Goal: Complete application form: Complete application form

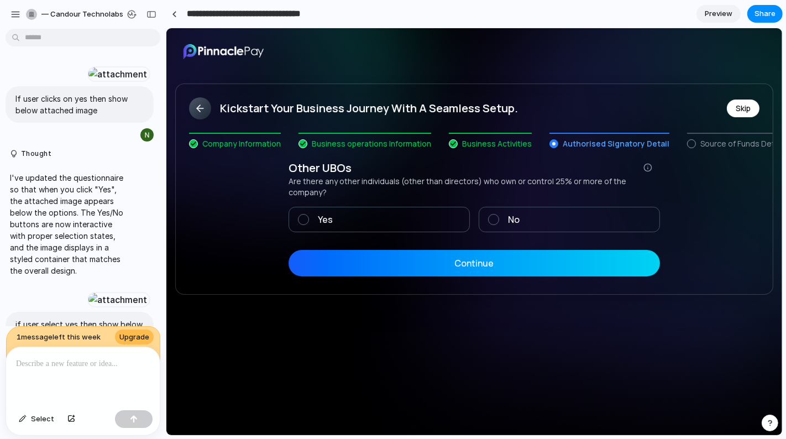
scroll to position [548, 0]
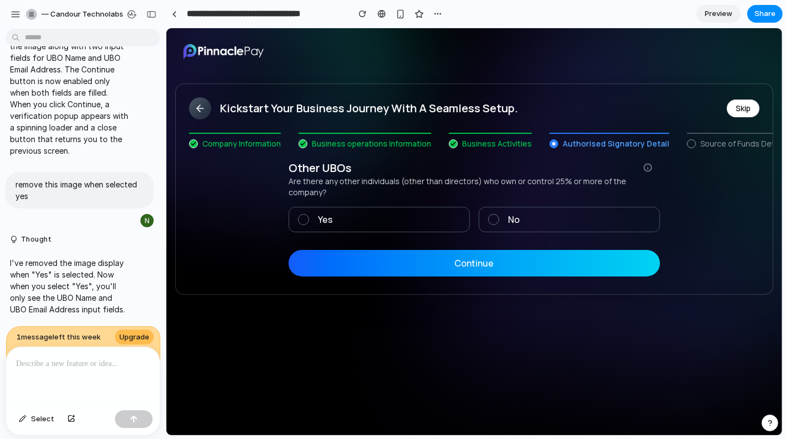
click at [366, 334] on div "Kickstart Your Business Journey With A Seamless Setup. Skip Company Information…" at bounding box center [474, 231] width 616 height 407
click at [157, 13] on button "button" at bounding box center [152, 15] width 18 height 18
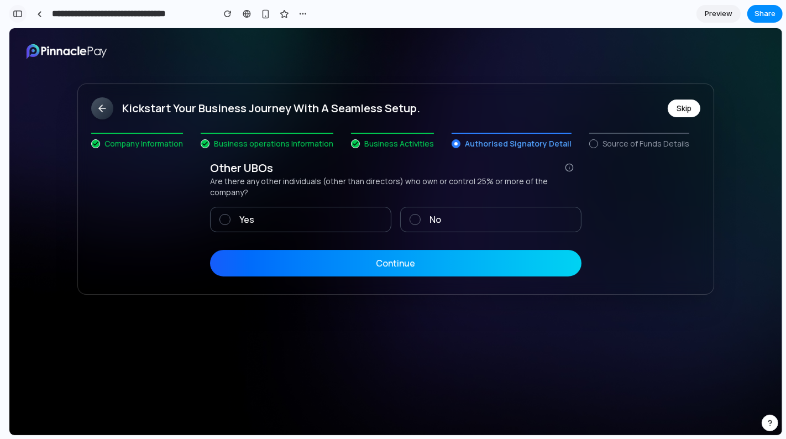
click at [22, 16] on div "button" at bounding box center [18, 14] width 10 height 8
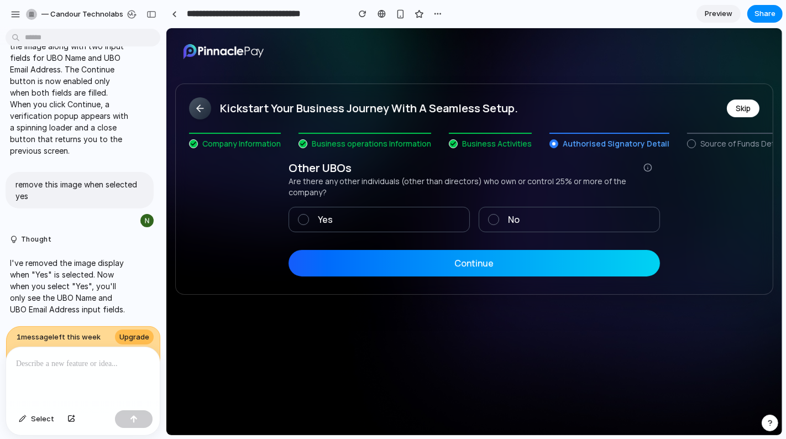
scroll to position [548, 0]
click at [556, 263] on button "Continue" at bounding box center [473, 262] width 371 height 27
click at [494, 218] on span at bounding box center [493, 218] width 11 height 11
click at [730, 13] on span "Preview" at bounding box center [719, 13] width 28 height 11
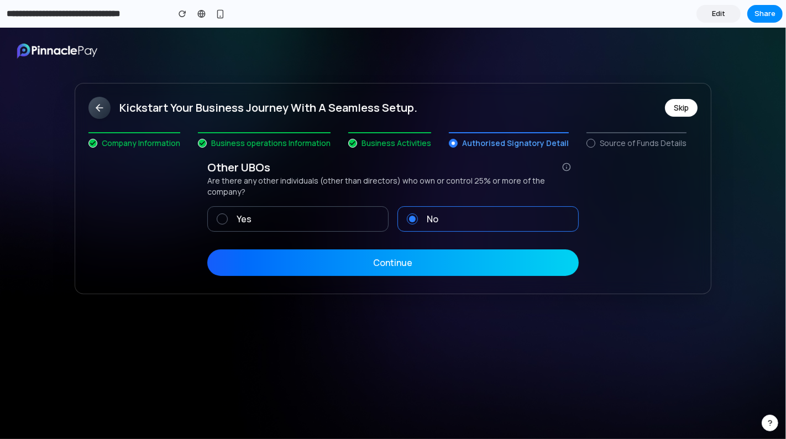
click at [417, 250] on button "Continue" at bounding box center [392, 262] width 371 height 27
click at [290, 219] on label "Yes" at bounding box center [297, 218] width 181 height 25
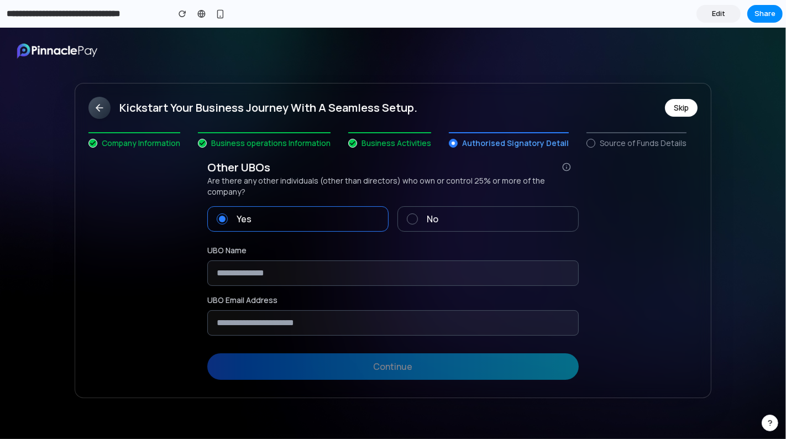
click at [311, 245] on label "UBO Name" at bounding box center [392, 250] width 371 height 11
click at [314, 260] on input "text" at bounding box center [392, 272] width 371 height 25
type input "***"
click at [311, 319] on input "email" at bounding box center [392, 322] width 371 height 25
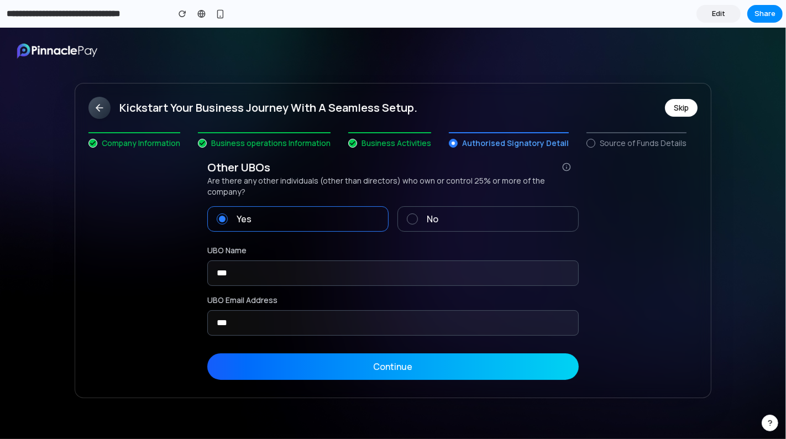
click at [394, 357] on button "Continue" at bounding box center [392, 366] width 371 height 27
click at [342, 310] on input "***" at bounding box center [392, 322] width 371 height 25
type input "**********"
click at [389, 363] on button "Continue" at bounding box center [392, 366] width 371 height 27
click at [389, 358] on button "Continue" at bounding box center [392, 366] width 371 height 27
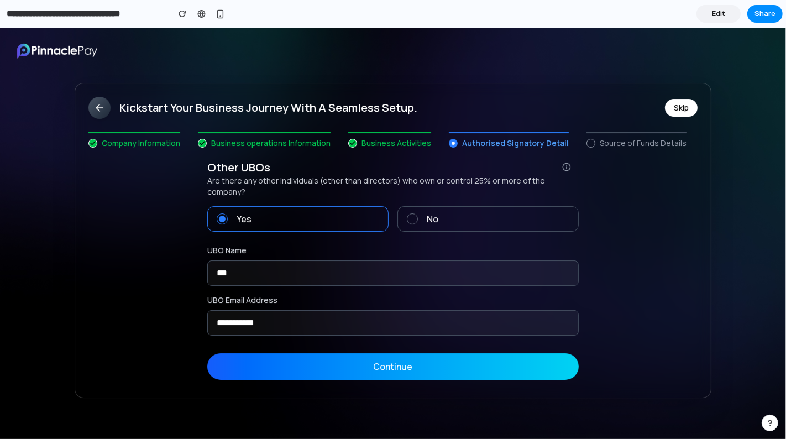
click at [420, 212] on label "No" at bounding box center [487, 218] width 181 height 25
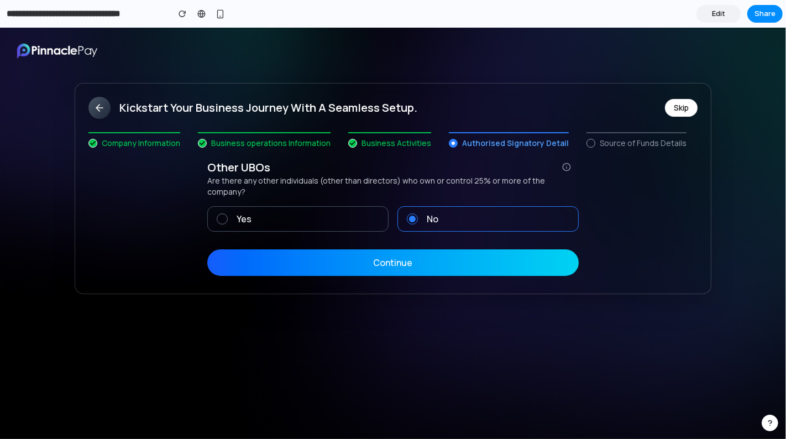
click at [325, 206] on label "Yes" at bounding box center [297, 218] width 181 height 25
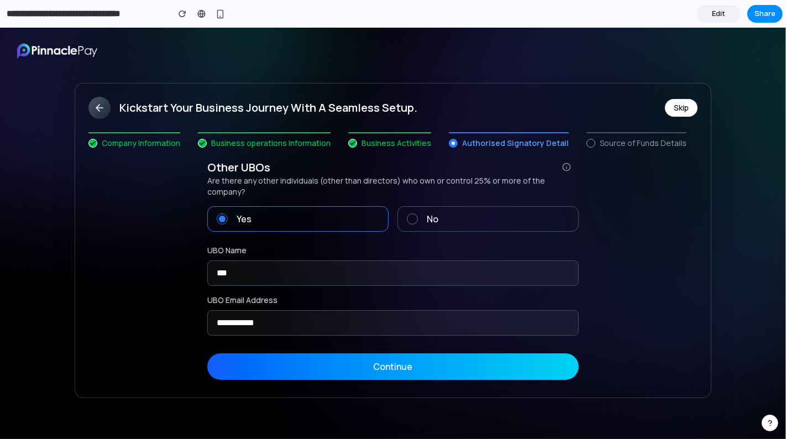
click at [417, 213] on span at bounding box center [412, 218] width 11 height 11
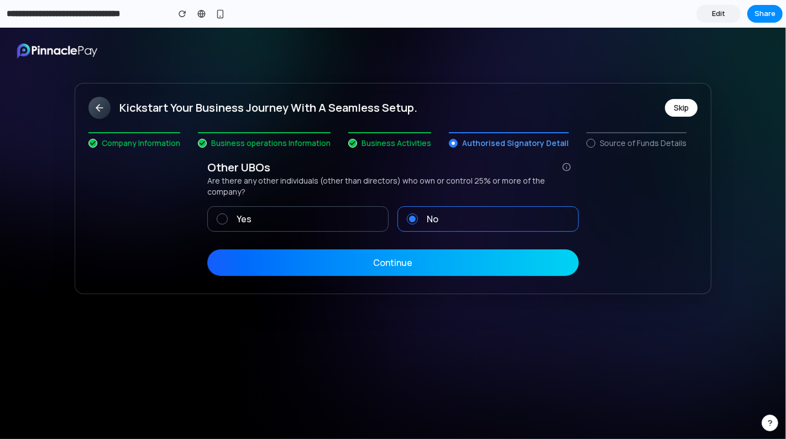
click at [319, 206] on label "Yes" at bounding box center [297, 218] width 181 height 25
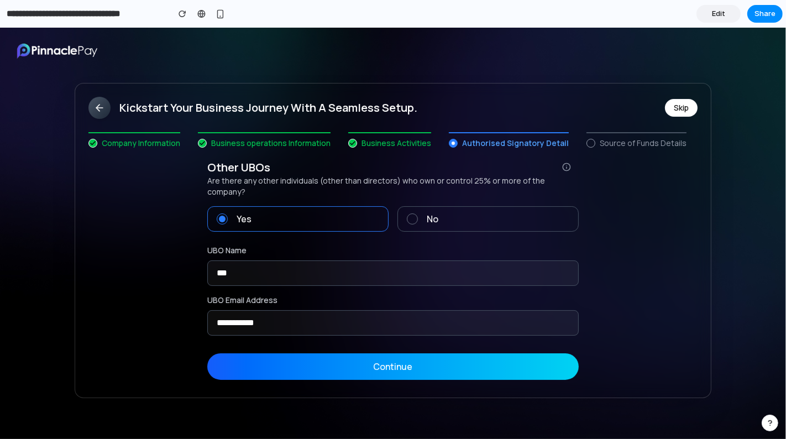
click at [74, 53] on img at bounding box center [57, 51] width 88 height 20
click at [679, 109] on button "Skip" at bounding box center [681, 108] width 33 height 18
click at [94, 106] on icon at bounding box center [99, 107] width 11 height 11
click at [465, 219] on label "No" at bounding box center [487, 218] width 181 height 25
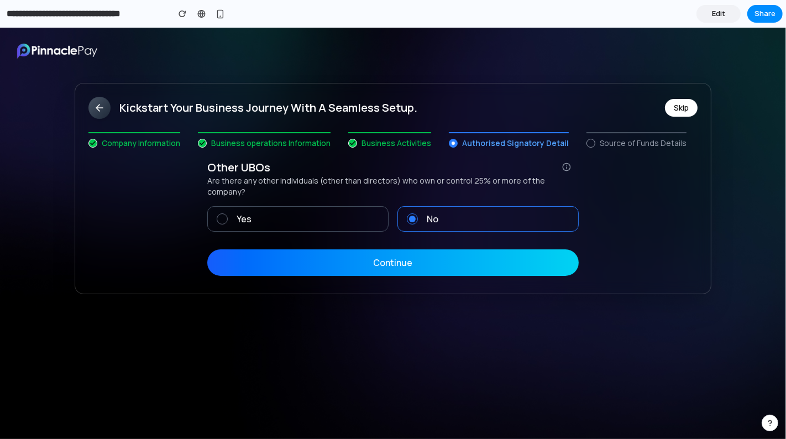
click at [388, 249] on button "Continue" at bounding box center [392, 262] width 371 height 27
click at [718, 14] on span "Edit" at bounding box center [718, 13] width 13 height 11
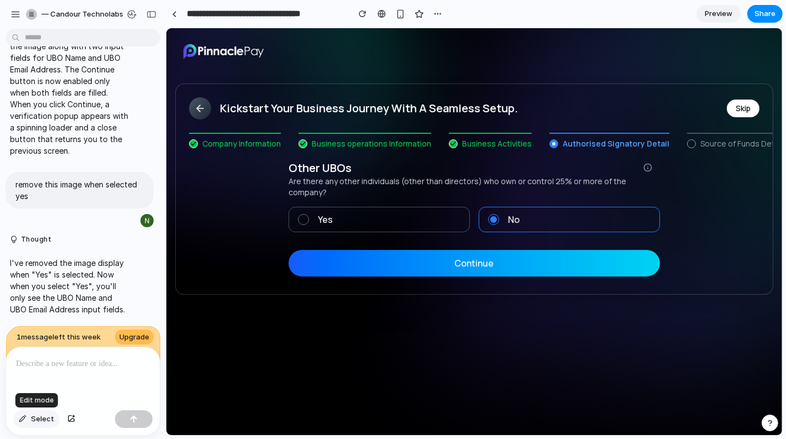
click at [27, 424] on button "Select" at bounding box center [36, 419] width 46 height 18
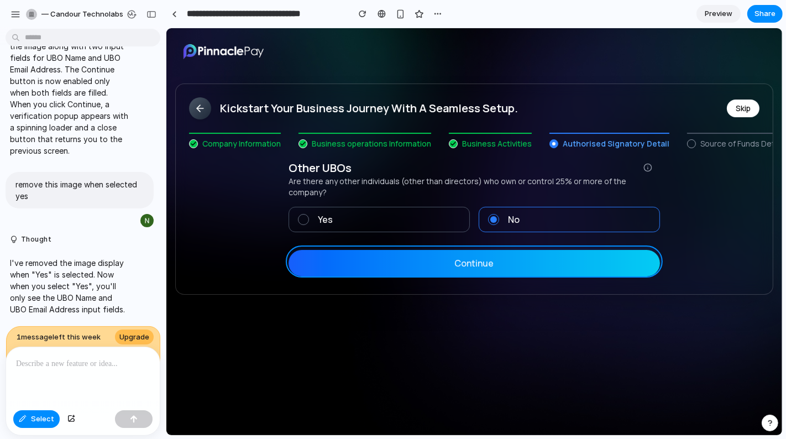
click at [442, 266] on div at bounding box center [474, 231] width 616 height 407
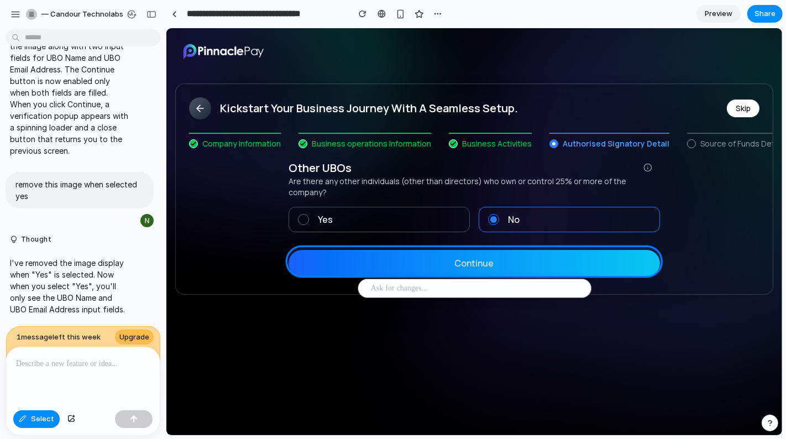
click at [58, 372] on div at bounding box center [83, 376] width 154 height 59
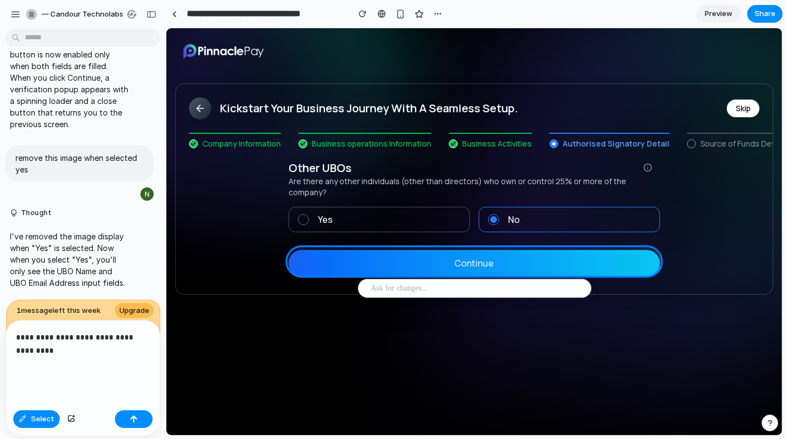
scroll to position [646, 0]
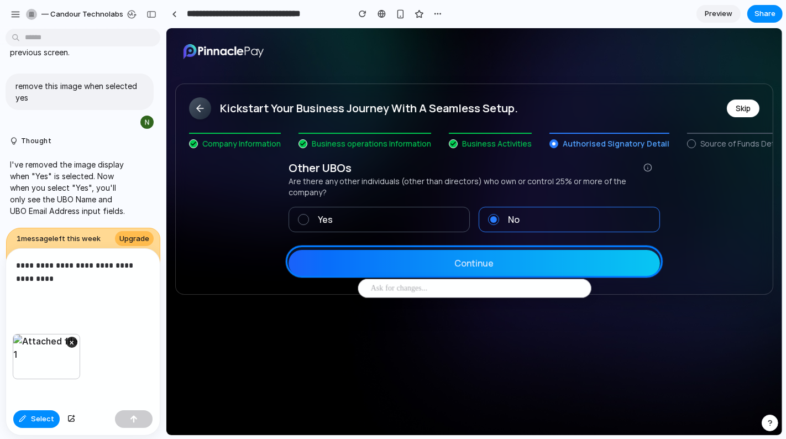
click at [112, 358] on div "×" at bounding box center [83, 370] width 154 height 72
click at [139, 420] on button "button" at bounding box center [134, 419] width 38 height 18
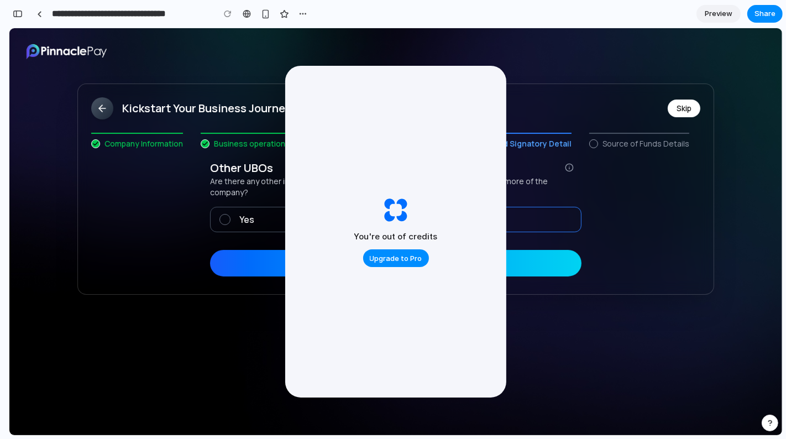
scroll to position [892, 0]
click at [346, 69] on div "You're out of credits Upgrade to Pro" at bounding box center [395, 232] width 221 height 332
click at [386, 258] on span "Upgrade to Pro" at bounding box center [396, 258] width 53 height 11
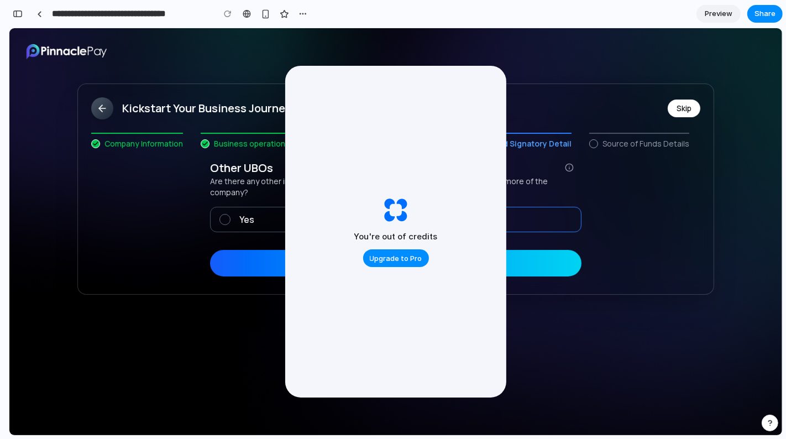
click at [192, 96] on div "Kickstart Your Business Journey With A Seamless Setup. Skip" at bounding box center [396, 107] width 636 height 49
click at [29, 15] on div "**********" at bounding box center [160, 14] width 302 height 24
click at [12, 14] on button "button" at bounding box center [18, 14] width 18 height 18
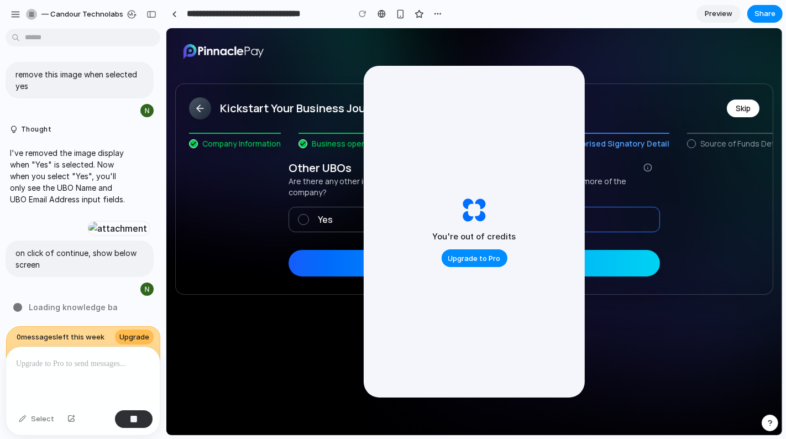
scroll to position [720, 0]
click at [582, 89] on div "You're out of credits Upgrade to Pro" at bounding box center [474, 232] width 221 height 332
click at [57, 360] on p at bounding box center [83, 363] width 134 height 13
click at [62, 363] on p at bounding box center [83, 363] width 134 height 13
click at [91, 364] on p at bounding box center [83, 363] width 134 height 13
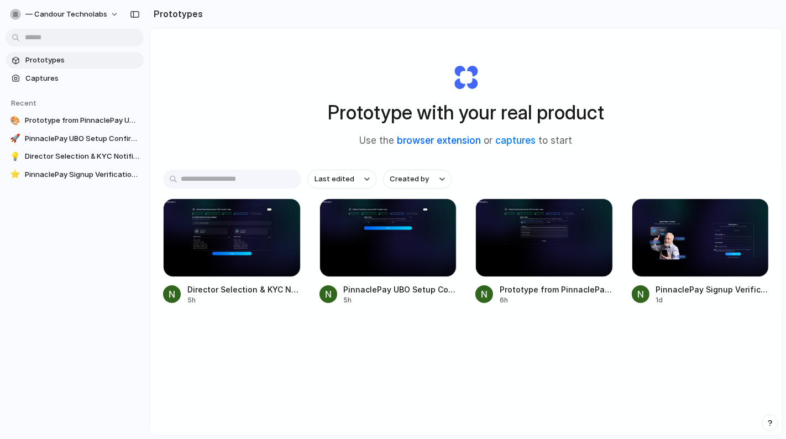
click at [451, 139] on link "browser extension" at bounding box center [439, 140] width 84 height 11
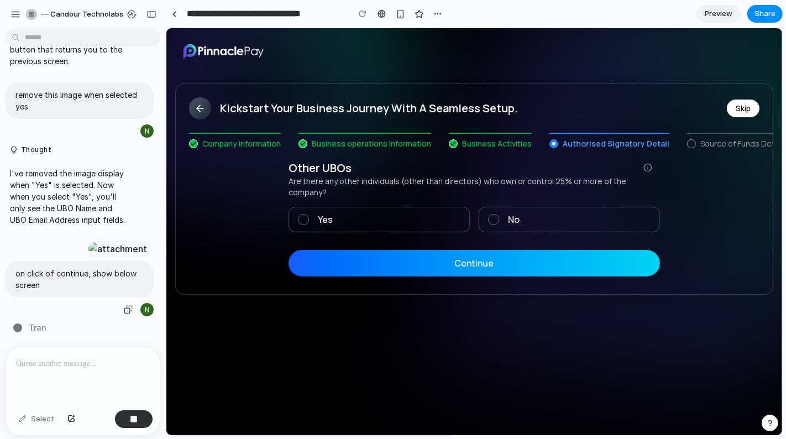
scroll to position [700, 0]
click at [74, 394] on div at bounding box center [83, 376] width 154 height 59
click at [470, 261] on button "Continue" at bounding box center [473, 262] width 371 height 27
click at [501, 221] on label "No" at bounding box center [568, 218] width 181 height 25
click at [460, 264] on button "Continue" at bounding box center [473, 262] width 371 height 27
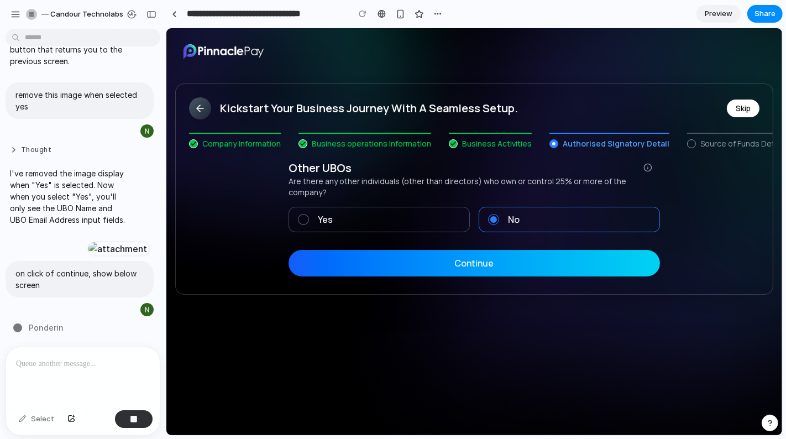
click at [12, 145] on button "Thought" at bounding box center [69, 149] width 118 height 9
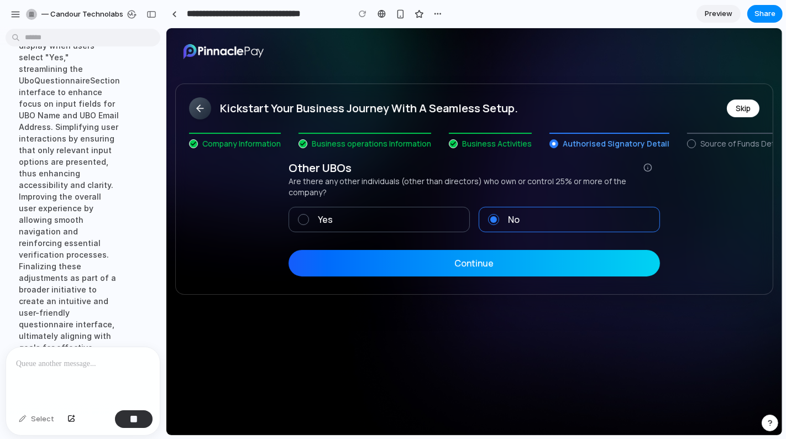
click at [12, 18] on button "Thought" at bounding box center [69, 12] width 118 height 9
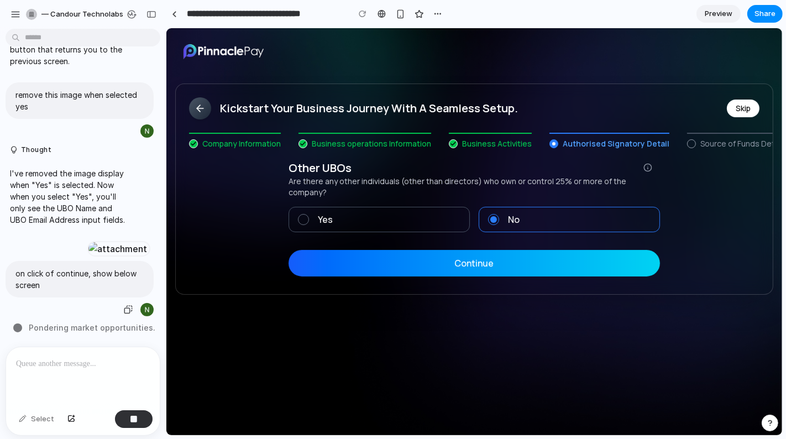
click at [108, 271] on p "on click of continue, show below screen" at bounding box center [79, 279] width 128 height 23
click at [83, 381] on div at bounding box center [83, 376] width 154 height 59
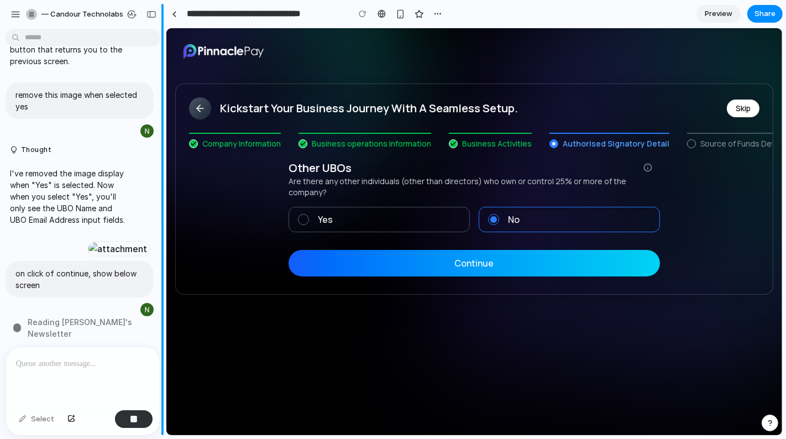
click at [166, 89] on main "Chat Preview" at bounding box center [474, 232] width 617 height 408
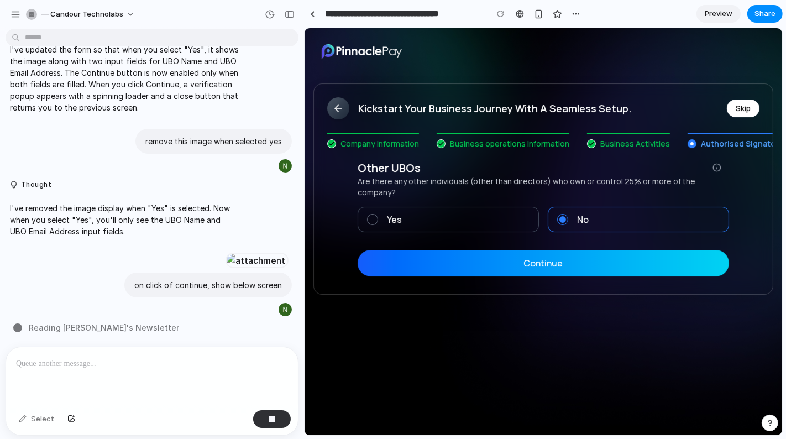
scroll to position [583, 0]
drag, startPoint x: 165, startPoint y: 89, endPoint x: 348, endPoint y: 92, distance: 183.0
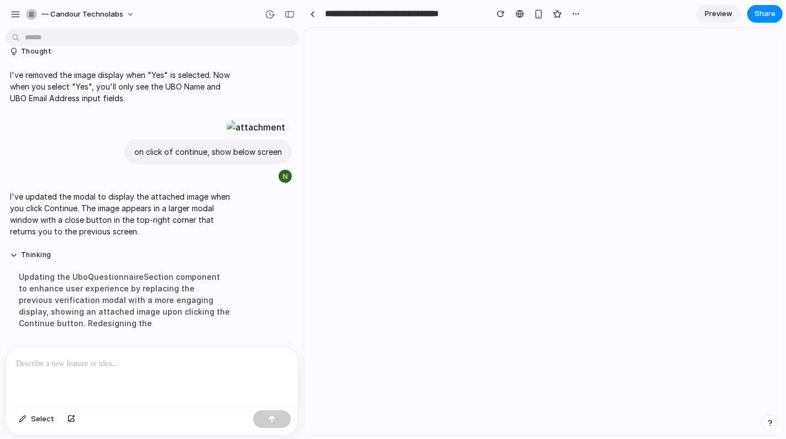
scroll to position [0, 0]
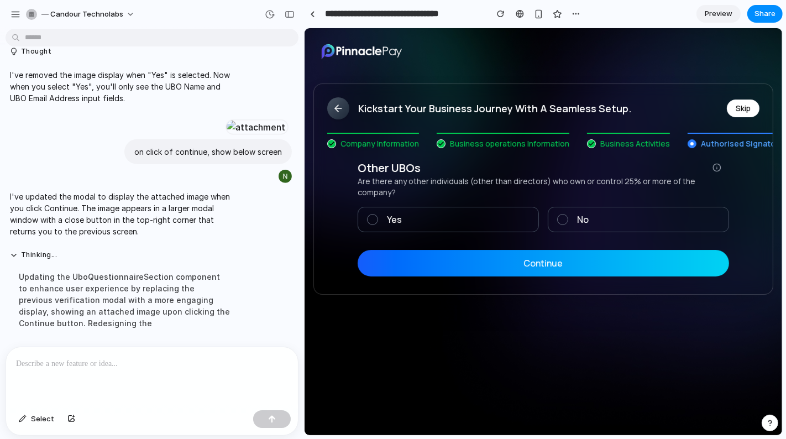
click at [541, 268] on button "Continue" at bounding box center [542, 262] width 371 height 27
click at [547, 257] on button "Continue" at bounding box center [542, 262] width 371 height 27
click at [561, 217] on span at bounding box center [562, 218] width 11 height 11
click at [543, 254] on button "Continue" at bounding box center [542, 262] width 371 height 27
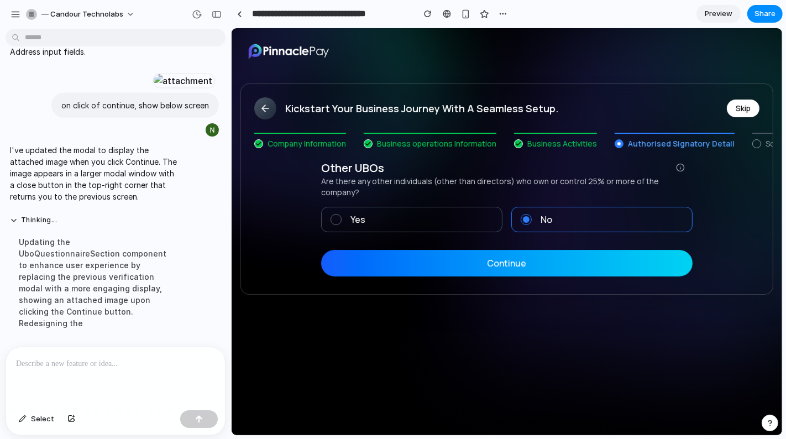
scroll to position [910, 0]
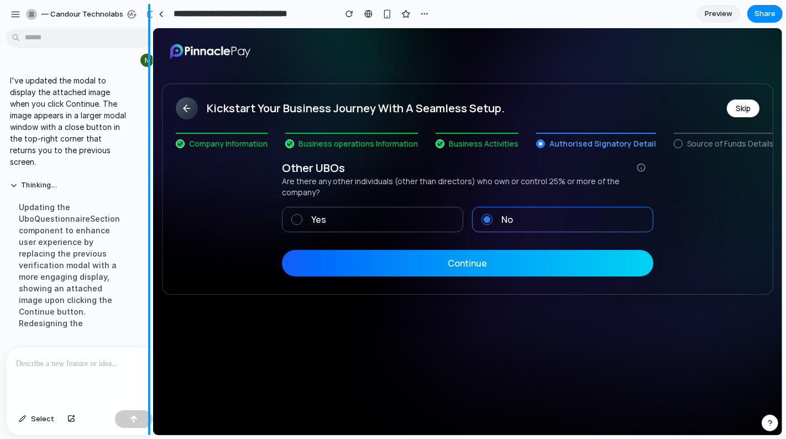
drag, startPoint x: 302, startPoint y: 52, endPoint x: 151, endPoint y: 107, distance: 160.5
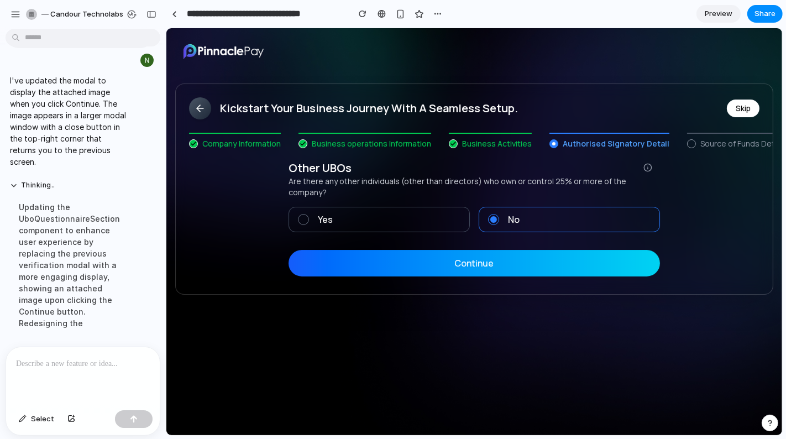
click at [423, 265] on button "Continue" at bounding box center [473, 262] width 371 height 27
click at [365, 217] on label "Yes" at bounding box center [378, 218] width 181 height 25
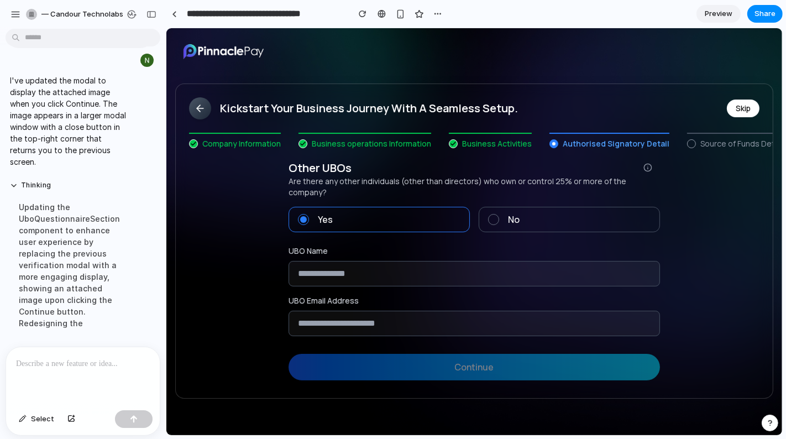
click at [511, 212] on span "No" at bounding box center [513, 218] width 12 height 13
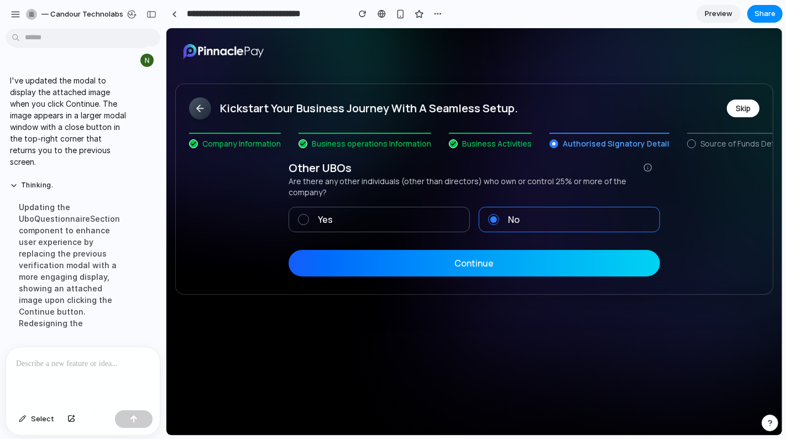
click at [479, 256] on button "Continue" at bounding box center [473, 262] width 371 height 27
click at [420, 259] on button "Continue" at bounding box center [473, 262] width 371 height 27
click at [309, 210] on label "Yes" at bounding box center [378, 218] width 181 height 25
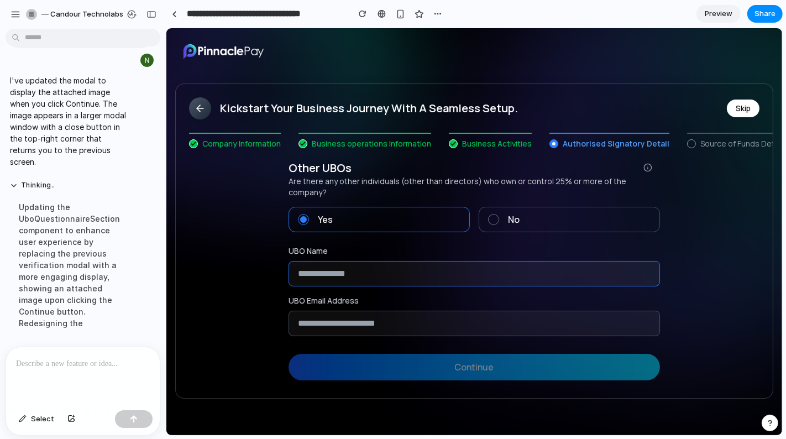
click at [373, 263] on input "text" at bounding box center [473, 272] width 371 height 25
type input "****"
click at [349, 323] on input "email" at bounding box center [473, 322] width 371 height 25
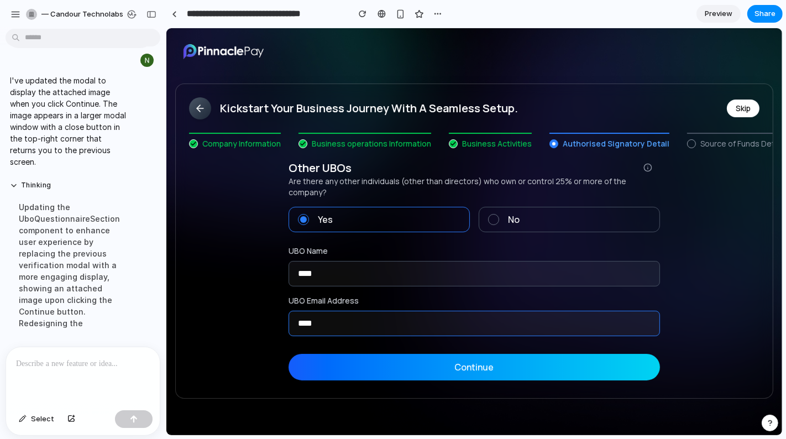
type input "****"
click at [441, 364] on button "Continue" at bounding box center [473, 366] width 371 height 27
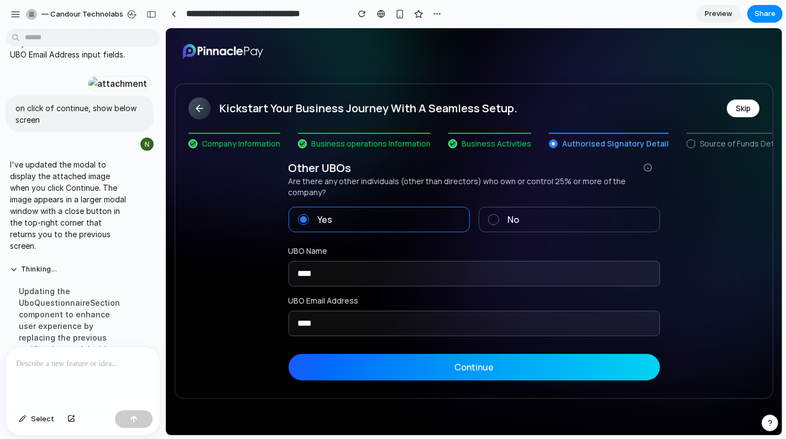
scroll to position [716, 0]
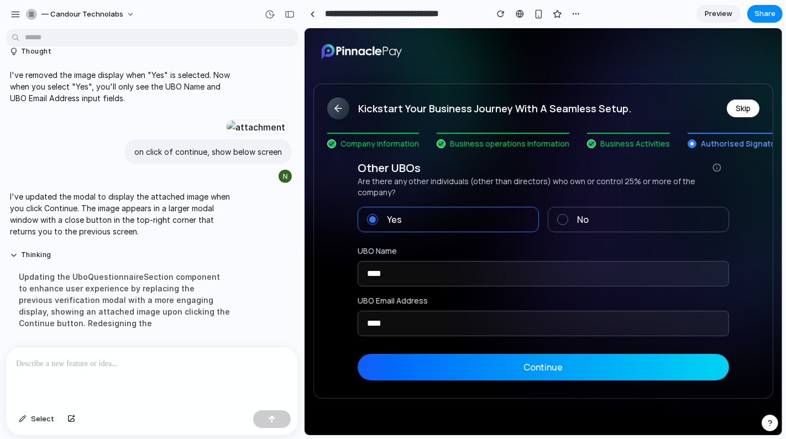
drag, startPoint x: 164, startPoint y: 56, endPoint x: 370, endPoint y: 76, distance: 206.6
click at [14, 253] on button "Thinking" at bounding box center [124, 254] width 229 height 9
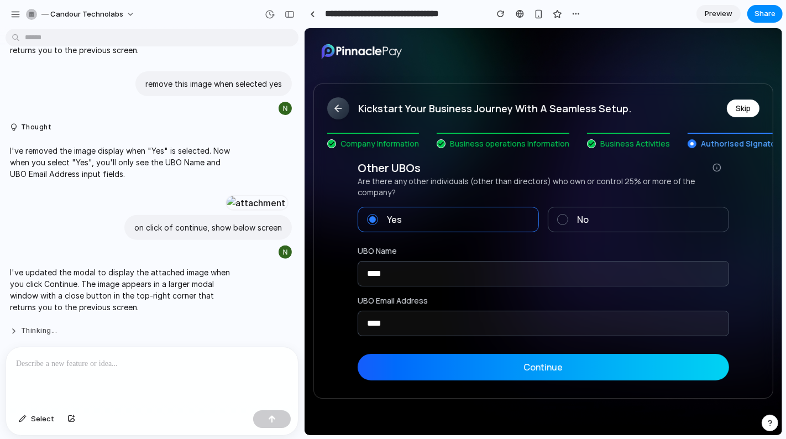
click at [11, 332] on button "Thinking ..." at bounding box center [124, 330] width 229 height 9
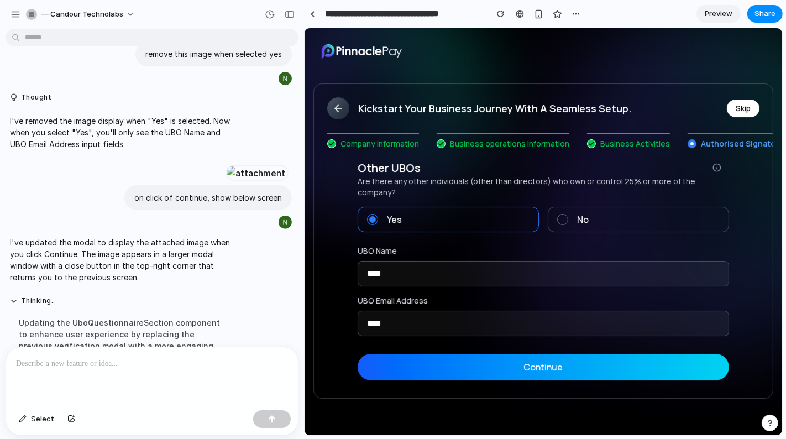
scroll to position [716, 0]
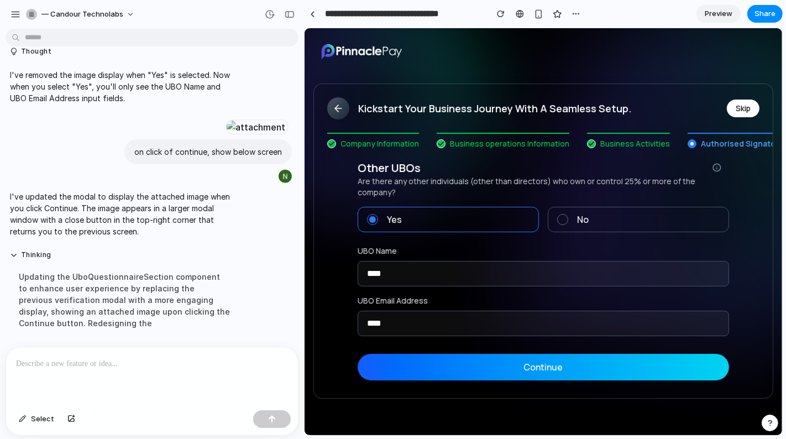
click at [469, 365] on button "Continue" at bounding box center [542, 366] width 371 height 27
click at [568, 219] on label "No" at bounding box center [637, 218] width 181 height 25
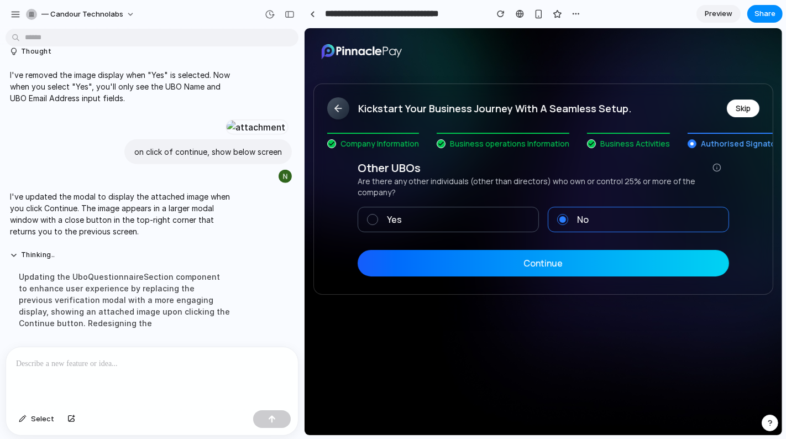
click at [528, 264] on button "Continue" at bounding box center [542, 262] width 371 height 27
click at [421, 219] on label "Yes" at bounding box center [447, 218] width 181 height 25
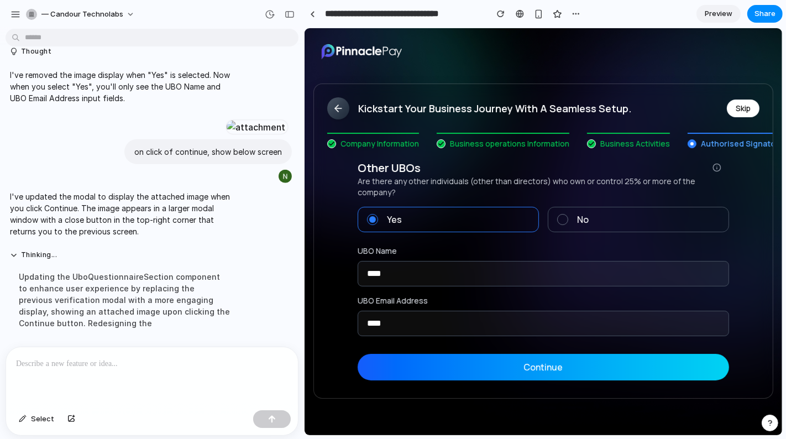
click at [485, 363] on button "Continue" at bounding box center [542, 366] width 371 height 27
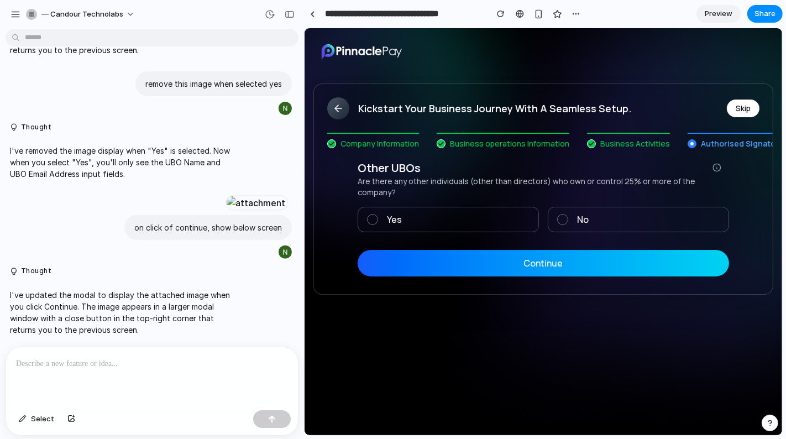
click at [479, 264] on button "Continue" at bounding box center [542, 262] width 371 height 27
click at [580, 215] on span "No" at bounding box center [583, 218] width 12 height 13
click at [553, 257] on button "Continue" at bounding box center [542, 262] width 371 height 27
click at [410, 214] on label "Yes" at bounding box center [447, 218] width 181 height 25
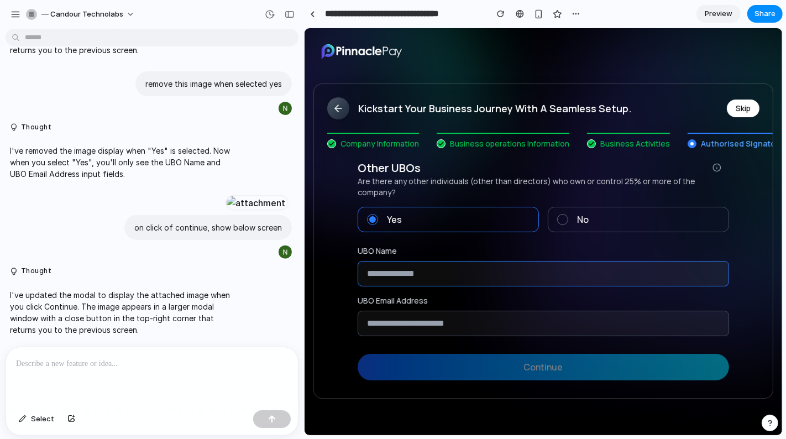
click at [417, 265] on input "text" at bounding box center [542, 272] width 371 height 25
type input "****"
click at [390, 332] on div "Other UBOs Are there any other individuals (other than directors) who own or co…" at bounding box center [542, 270] width 371 height 220
click at [383, 325] on input "email" at bounding box center [542, 322] width 371 height 25
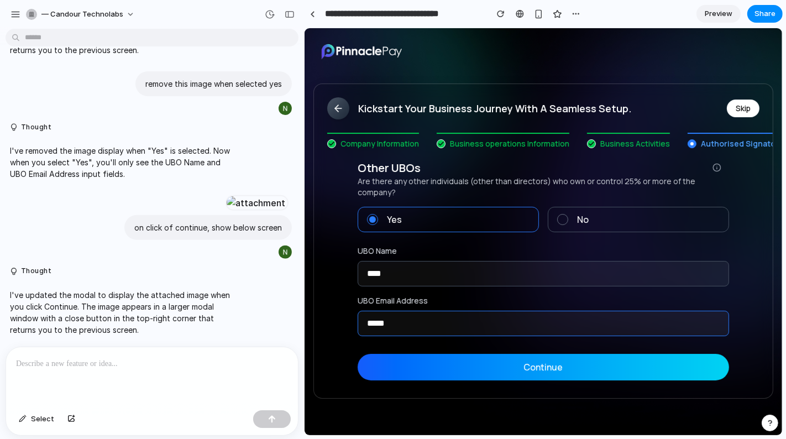
type input "*****"
click at [462, 365] on button "Continue" at bounding box center [542, 366] width 371 height 27
click at [719, 360] on button "Continue" at bounding box center [542, 366] width 371 height 27
click at [725, 357] on button "Continue" at bounding box center [542, 366] width 371 height 27
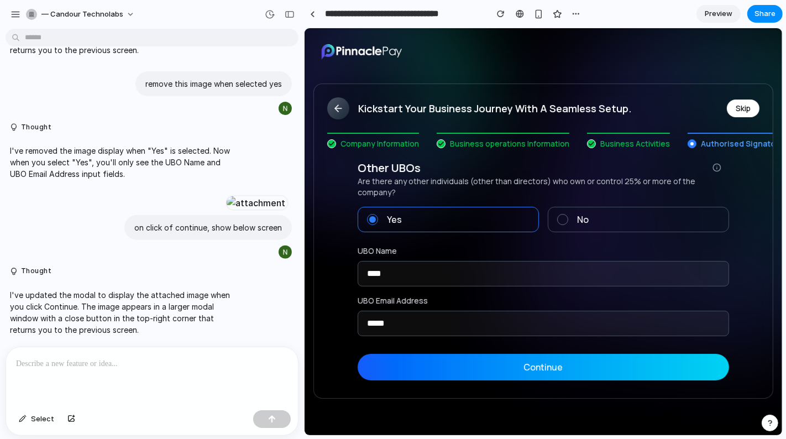
click at [417, 368] on button "Continue" at bounding box center [542, 366] width 371 height 27
click at [559, 220] on span at bounding box center [562, 218] width 11 height 11
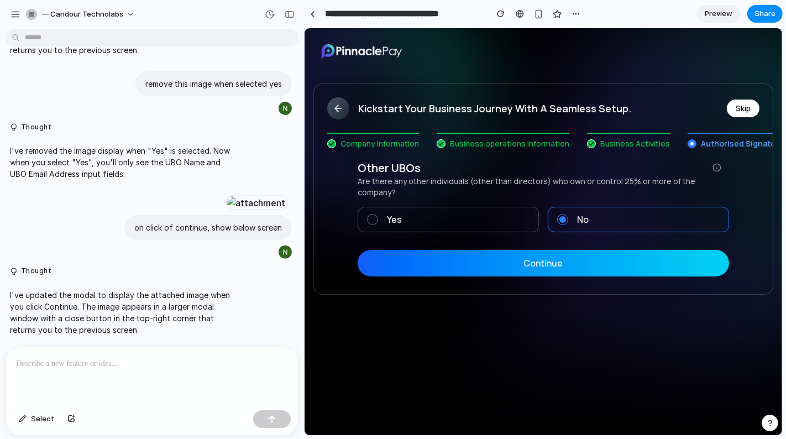
click at [531, 264] on button "Continue" at bounding box center [542, 262] width 371 height 27
click at [720, 17] on span "Preview" at bounding box center [719, 13] width 28 height 11
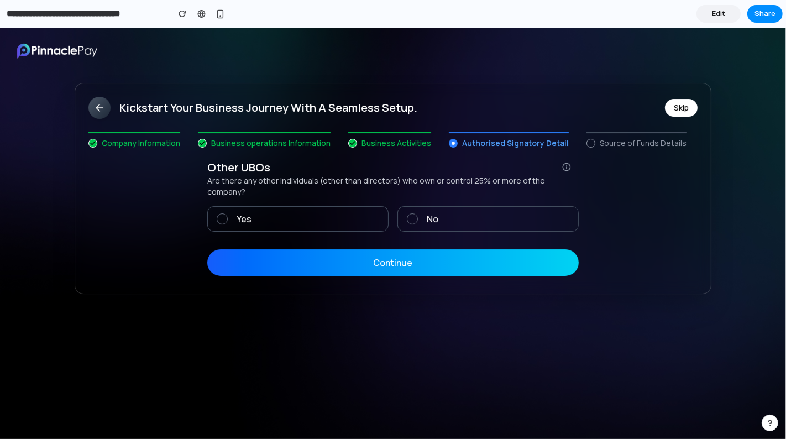
click at [406, 249] on button "Continue" at bounding box center [392, 262] width 371 height 27
click at [414, 213] on span at bounding box center [412, 218] width 11 height 11
click at [388, 249] on button "Continue" at bounding box center [392, 262] width 371 height 27
click at [222, 213] on span at bounding box center [222, 218] width 11 height 11
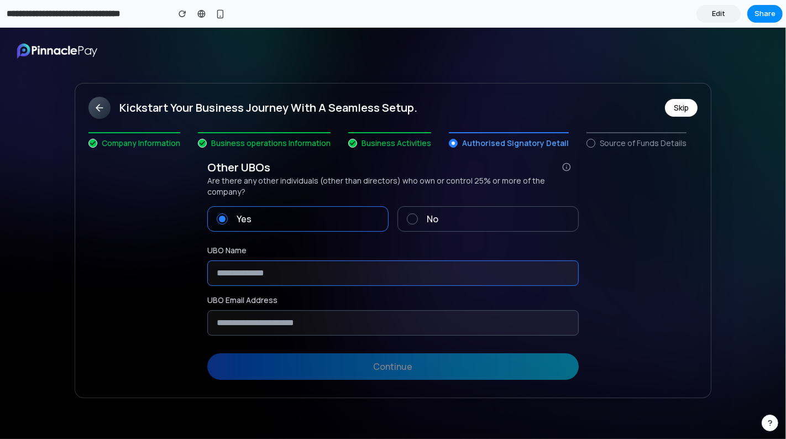
click at [276, 260] on input "text" at bounding box center [392, 272] width 371 height 25
type input "*****"
click at [263, 310] on input "email" at bounding box center [392, 322] width 371 height 25
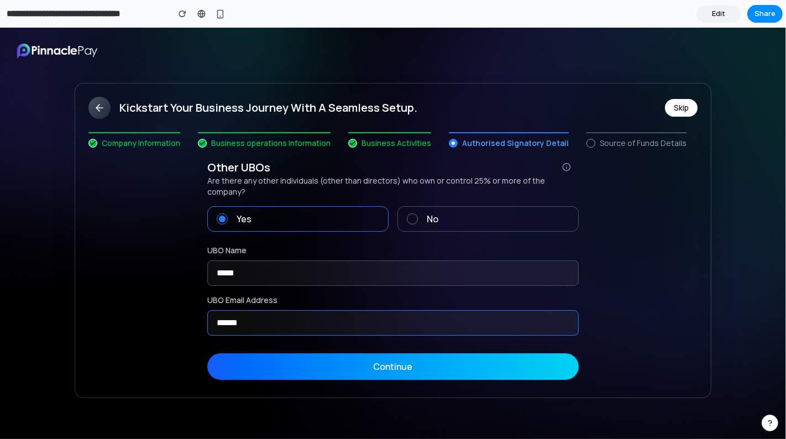
type input "******"
click at [302, 353] on button "Continue" at bounding box center [392, 366] width 371 height 27
click at [360, 359] on button "Continue" at bounding box center [392, 366] width 371 height 27
click at [263, 353] on button "Continue" at bounding box center [392, 366] width 371 height 27
click at [439, 209] on label "No" at bounding box center [487, 218] width 181 height 25
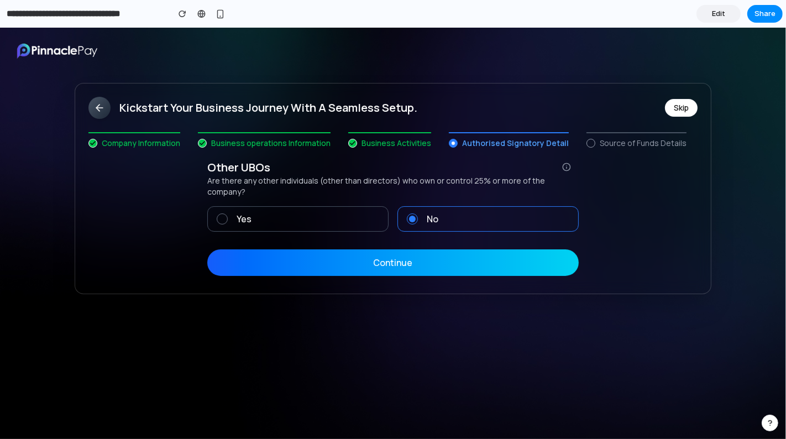
click at [438, 258] on button "Continue" at bounding box center [392, 262] width 371 height 27
click at [562, 256] on button "Continue" at bounding box center [392, 262] width 371 height 27
click at [729, 11] on link "Edit" at bounding box center [719, 14] width 44 height 18
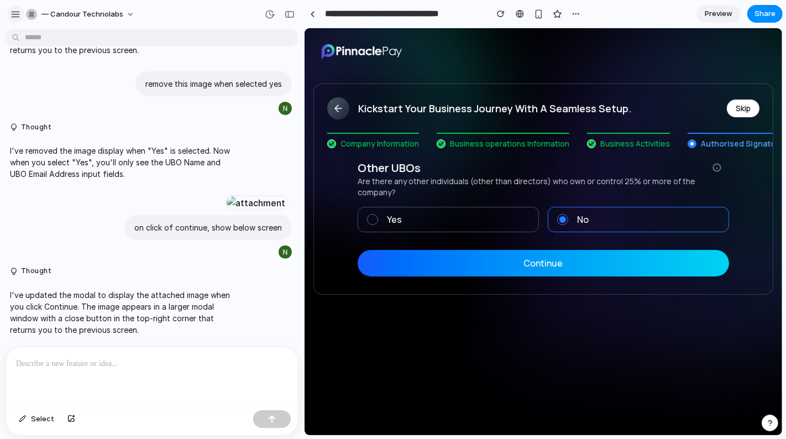
click at [12, 11] on div "button" at bounding box center [16, 14] width 10 height 10
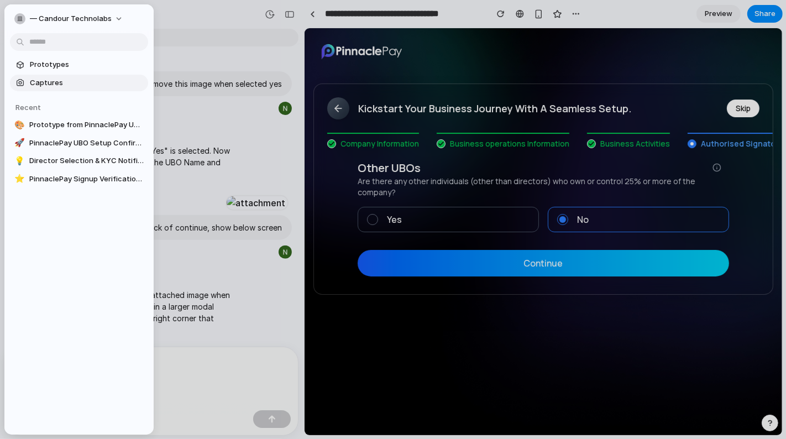
click at [42, 83] on span "Captures" at bounding box center [87, 82] width 114 height 11
